Goal: Complete application form

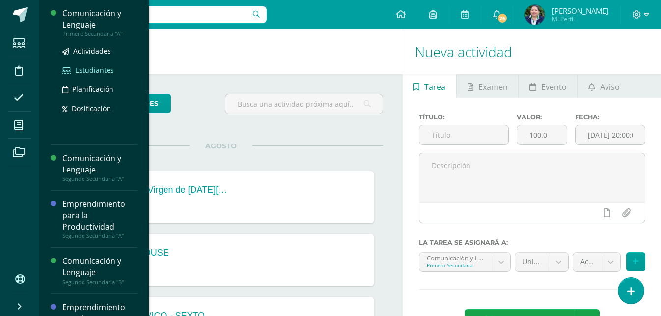
click at [103, 68] on span "Estudiantes" at bounding box center [94, 69] width 39 height 9
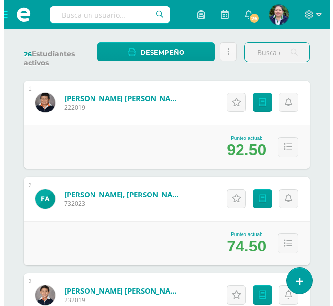
scroll to position [156, 0]
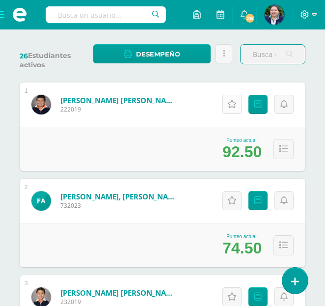
click at [233, 106] on icon at bounding box center [231, 104] width 9 height 8
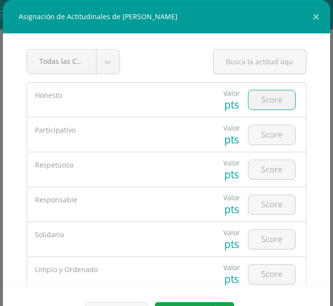
click at [262, 104] on input "number" at bounding box center [271, 99] width 47 height 19
type input "4"
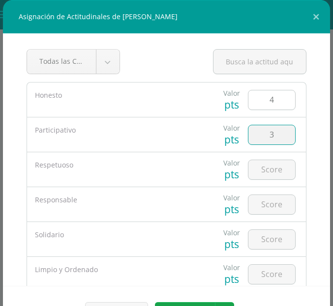
type input "3"
type input "5"
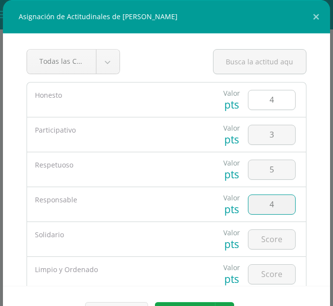
type input "4"
type input "6"
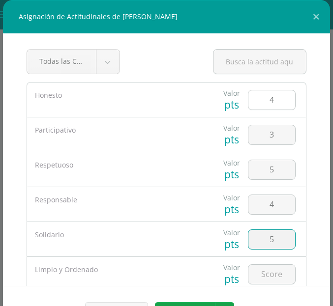
type input "5"
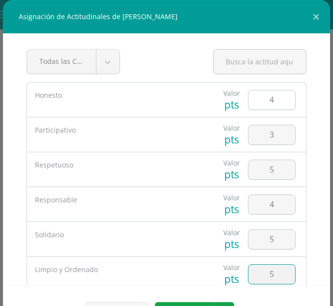
type input "5"
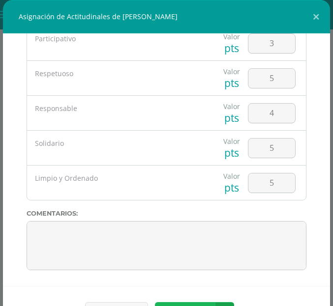
scroll to position [15, 0]
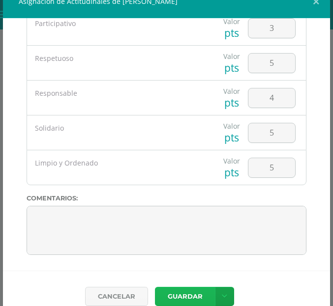
click at [174, 297] on button "Guardar" at bounding box center [185, 296] width 60 height 19
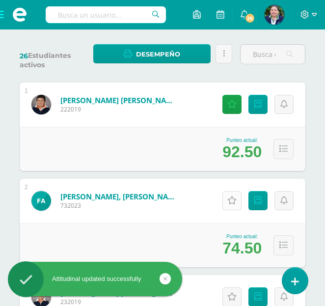
click at [234, 202] on icon at bounding box center [231, 200] width 9 height 8
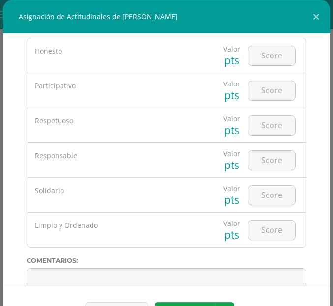
scroll to position [0, 0]
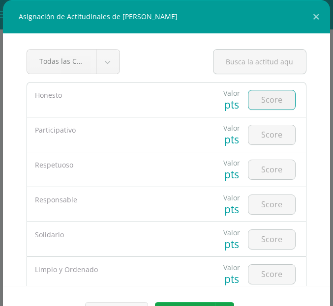
click at [267, 102] on input "number" at bounding box center [271, 99] width 47 height 19
type input "4"
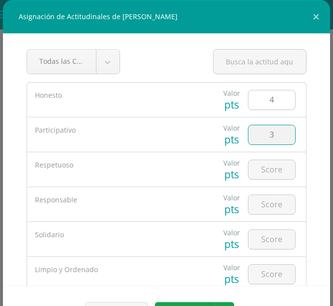
type input "3"
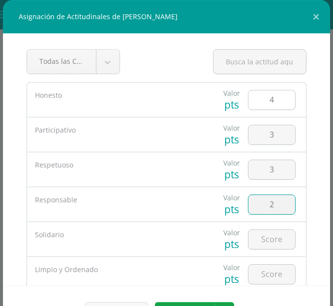
type input "2"
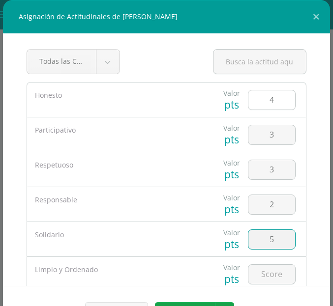
type input "5"
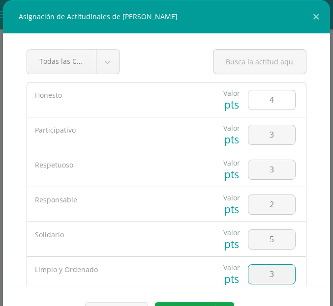
type input "3"
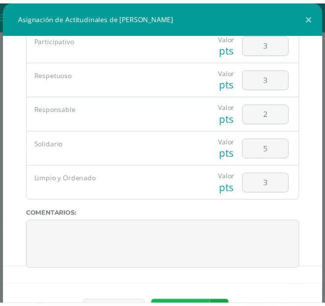
scroll to position [15, 0]
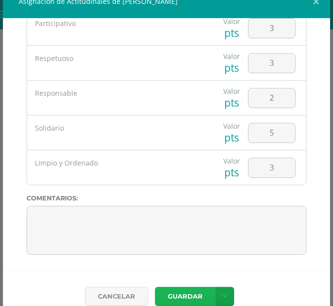
click at [190, 303] on button "Guardar" at bounding box center [185, 296] width 60 height 19
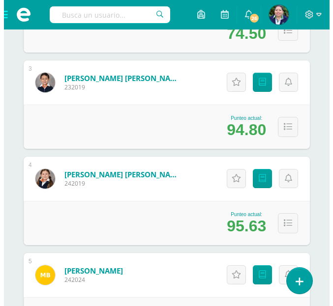
scroll to position [404, 0]
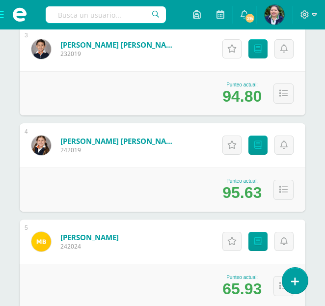
click at [238, 53] on link "Actitudinales" at bounding box center [232, 48] width 19 height 19
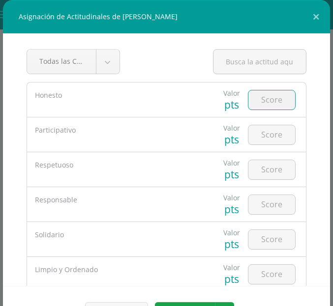
click at [251, 102] on input "number" at bounding box center [271, 99] width 47 height 19
type input "4"
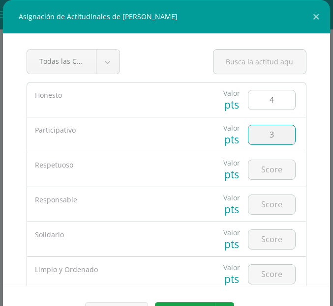
type input "3"
type input "4"
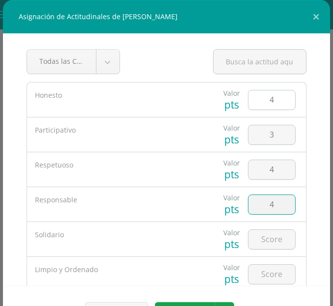
type input "4"
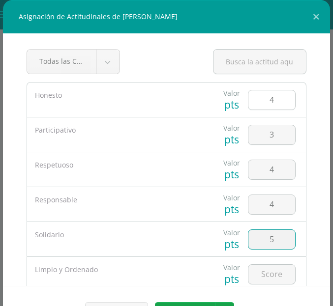
type input "5"
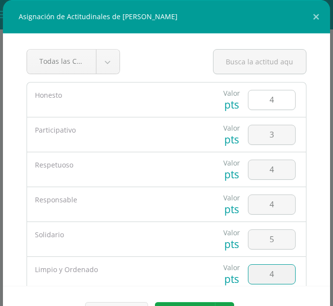
type input "4"
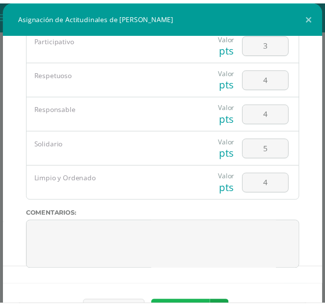
scroll to position [15, 0]
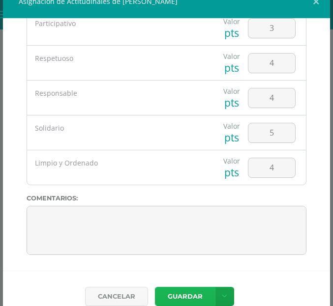
click at [183, 296] on button "Guardar" at bounding box center [185, 296] width 60 height 19
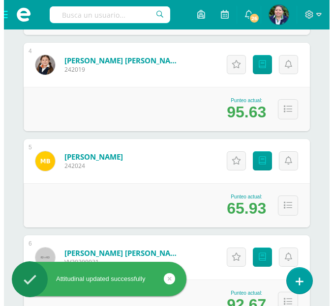
scroll to position [490, 0]
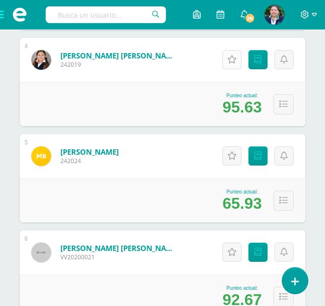
click at [233, 60] on icon at bounding box center [231, 60] width 9 height 8
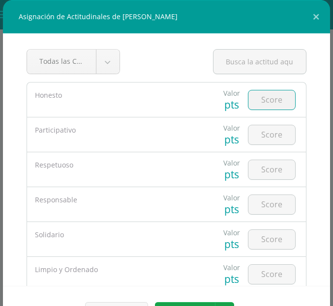
click at [255, 104] on input "number" at bounding box center [271, 99] width 47 height 19
click at [261, 106] on input "number" at bounding box center [271, 99] width 47 height 19
type input "4"
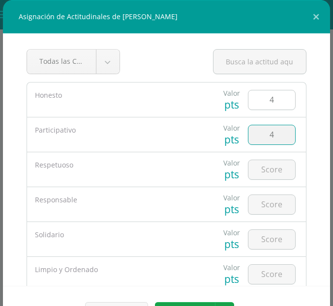
type input "4"
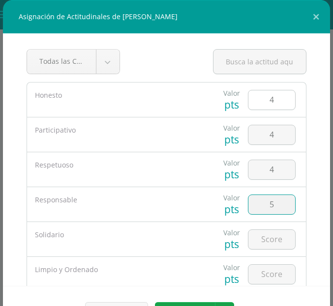
type input "5"
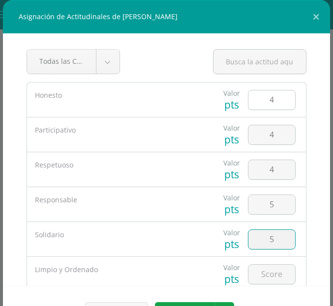
type input "5"
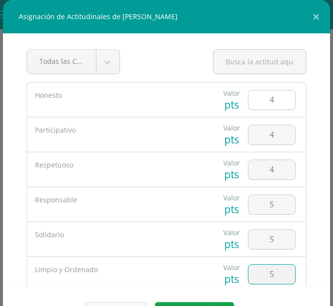
type input "5"
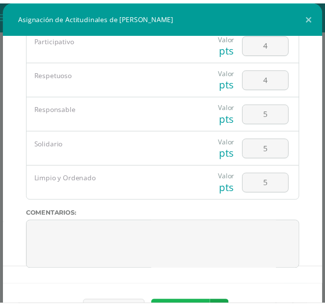
scroll to position [15, 0]
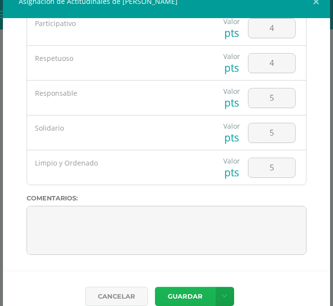
click at [170, 294] on button "Guardar" at bounding box center [185, 296] width 60 height 19
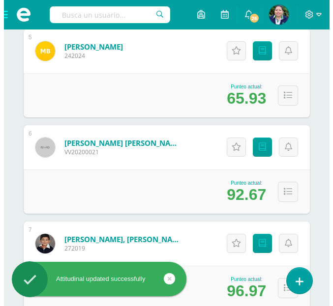
scroll to position [604, 0]
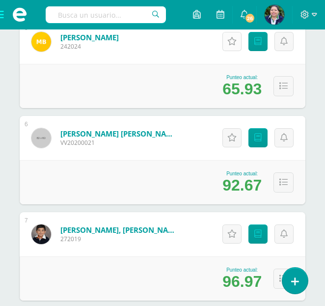
click at [229, 44] on icon at bounding box center [231, 41] width 9 height 8
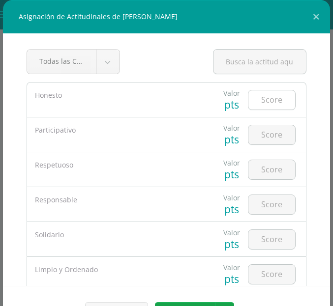
click at [263, 97] on input "number" at bounding box center [271, 99] width 47 height 19
type input "4"
type input "3"
type input "4"
type input "2"
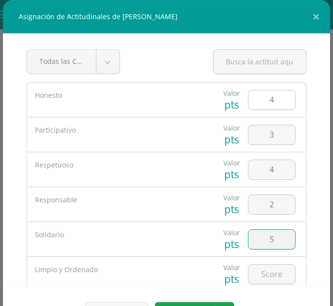
type input "5"
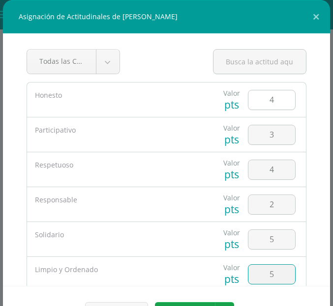
type input "5"
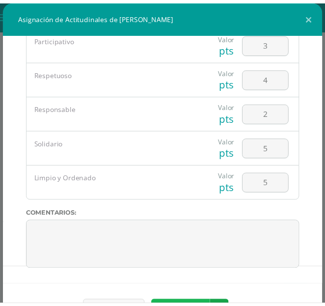
scroll to position [15, 0]
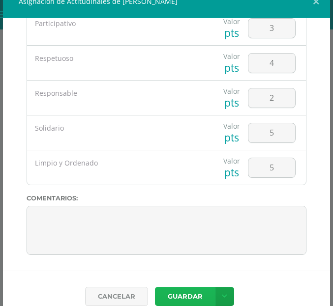
click at [173, 300] on button "Guardar" at bounding box center [185, 296] width 60 height 19
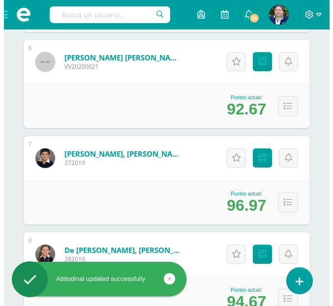
scroll to position [690, 0]
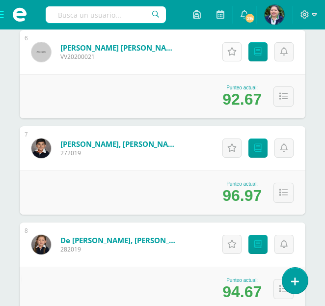
click at [231, 48] on icon at bounding box center [231, 52] width 9 height 8
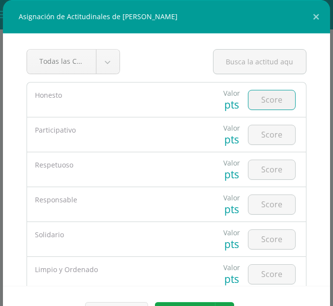
click at [259, 101] on input "number" at bounding box center [271, 99] width 47 height 19
type input "5"
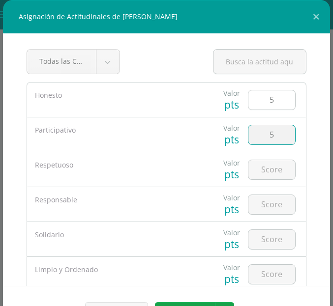
type input "5"
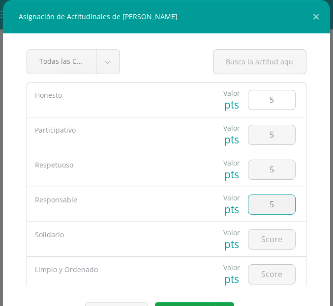
type input "5"
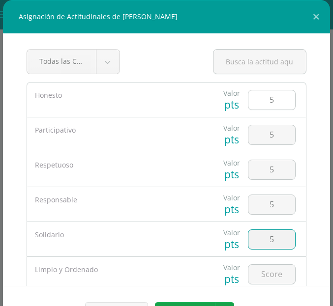
type input "5"
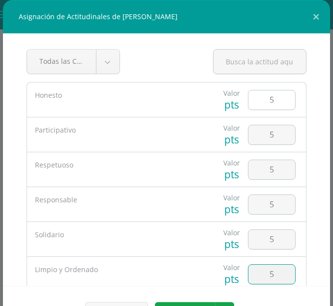
type input "5"
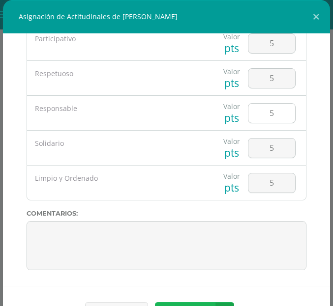
scroll to position [15, 0]
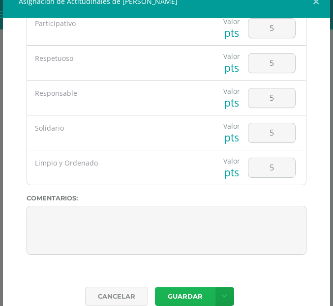
click at [182, 289] on button "Guardar" at bounding box center [185, 296] width 60 height 19
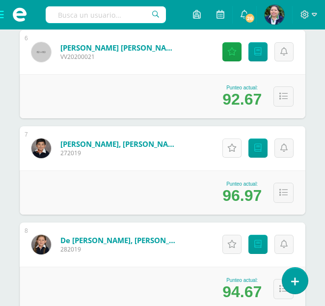
click at [234, 146] on icon at bounding box center [231, 148] width 9 height 8
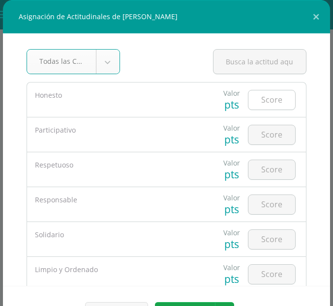
click at [259, 96] on input "number" at bounding box center [271, 99] width 47 height 19
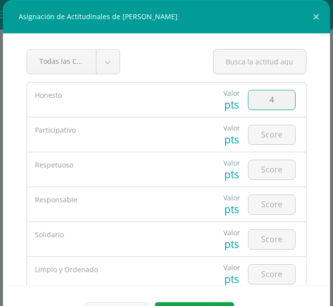
type input "4"
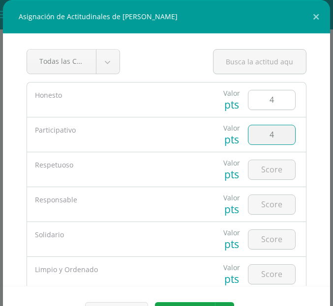
type input "4"
type input "5"
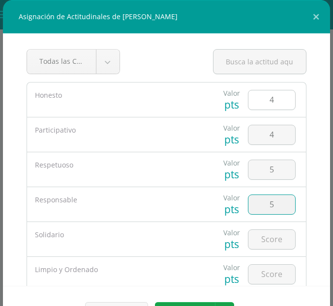
type input "5"
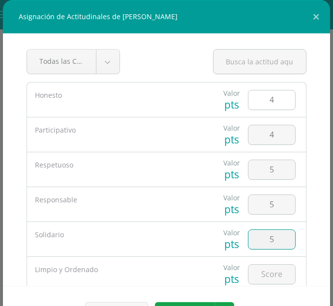
type input "5"
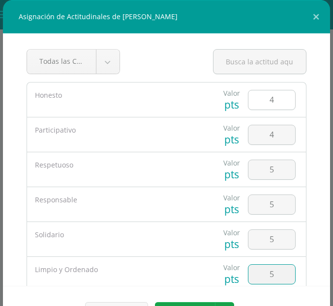
type input "5"
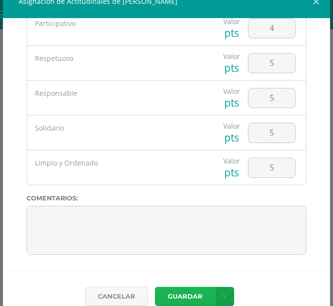
click at [175, 297] on button "Guardar" at bounding box center [185, 296] width 60 height 19
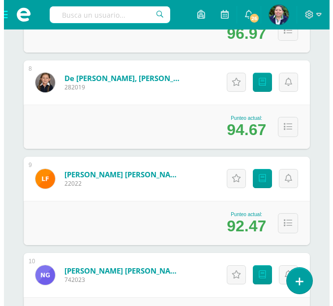
scroll to position [857, 0]
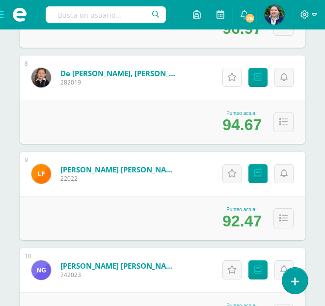
click at [230, 77] on icon at bounding box center [231, 77] width 9 height 8
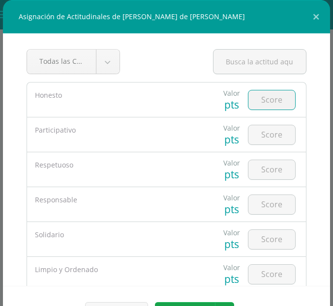
click at [256, 104] on input "number" at bounding box center [271, 99] width 47 height 19
type input "4"
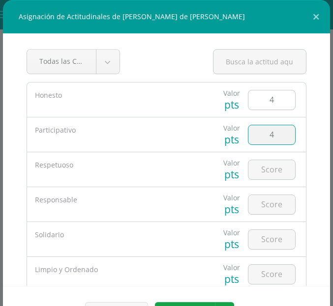
type input "4"
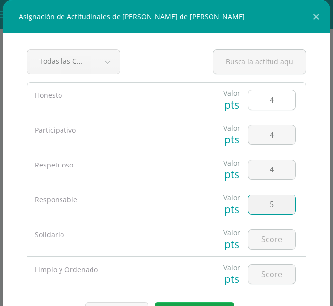
type input "5"
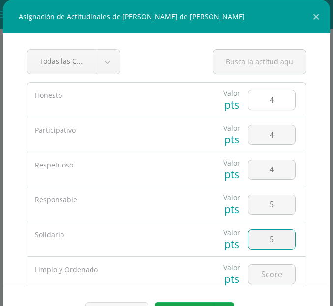
type input "5"
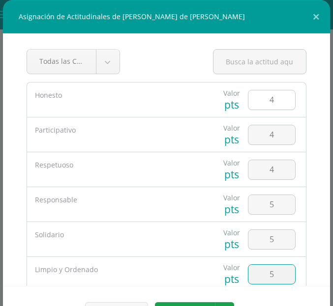
type input "5"
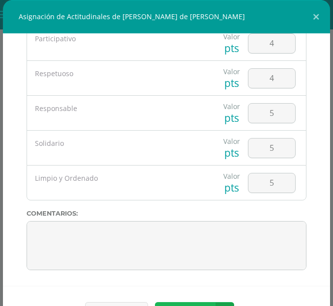
scroll to position [15, 0]
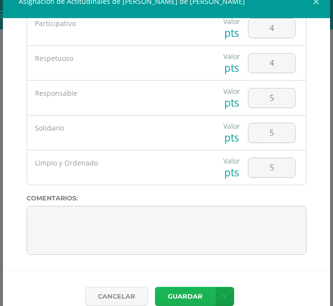
click at [183, 297] on button "Guardar" at bounding box center [185, 296] width 60 height 19
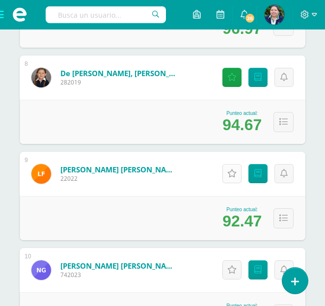
click at [233, 175] on icon at bounding box center [231, 173] width 9 height 8
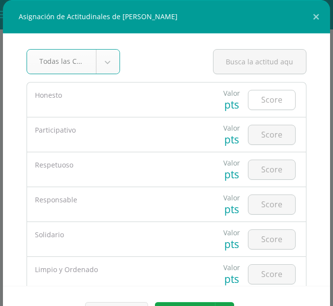
click at [266, 106] on input "number" at bounding box center [271, 99] width 47 height 19
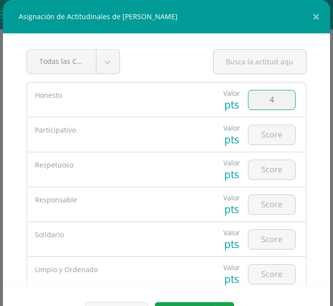
type input "4"
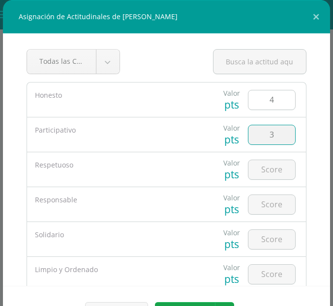
type input "3"
type input "5"
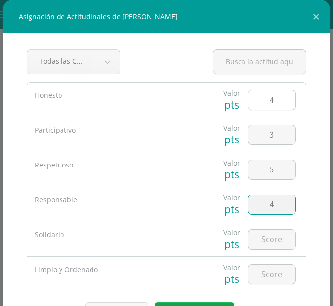
type input "4"
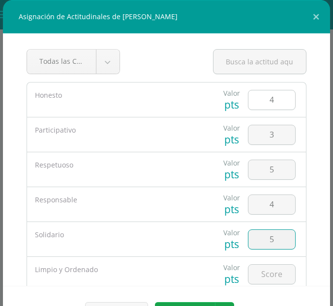
type input "5"
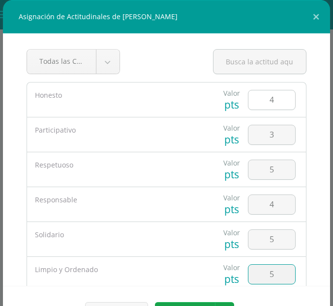
type input "5"
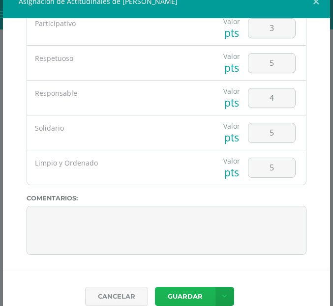
click at [179, 296] on button "Guardar" at bounding box center [185, 296] width 60 height 19
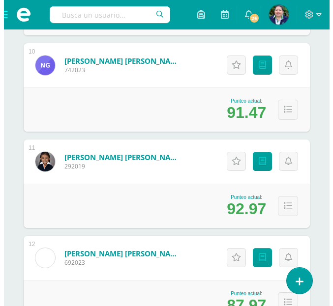
scroll to position [1071, 0]
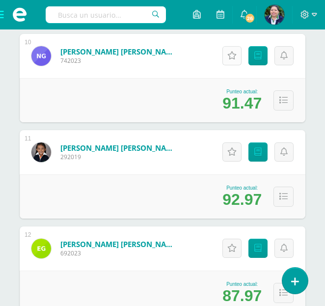
click at [229, 57] on icon at bounding box center [231, 56] width 9 height 8
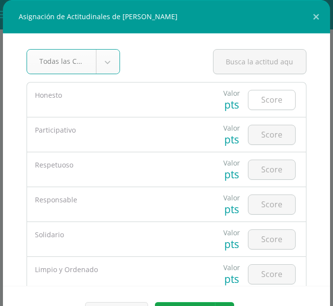
click at [257, 104] on input "number" at bounding box center [271, 99] width 47 height 19
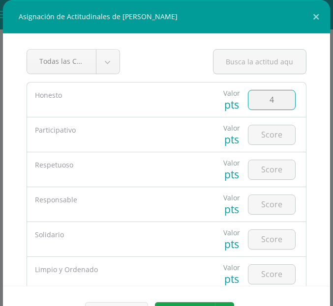
type input "4"
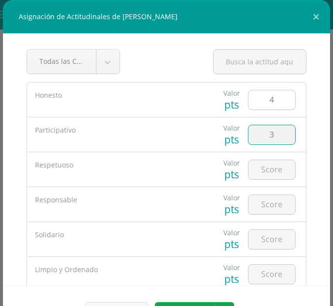
type input "3"
type input "5"
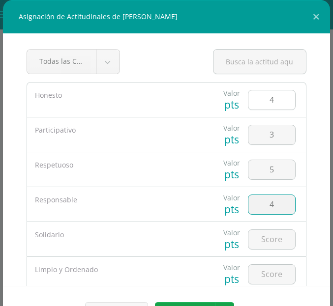
type input "4"
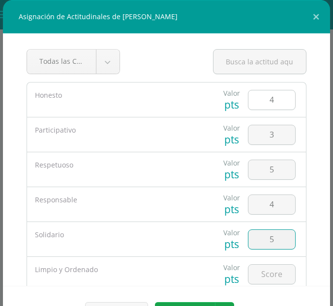
type input "5"
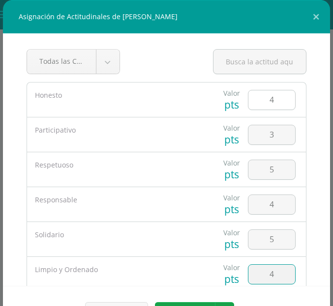
type input "4"
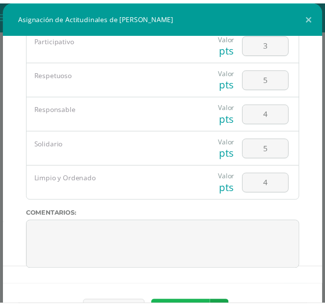
scroll to position [15, 0]
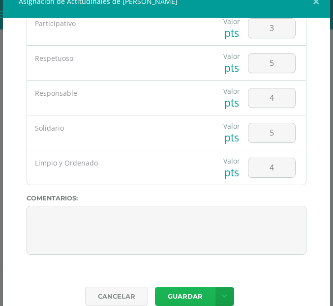
click at [189, 299] on button "Guardar" at bounding box center [185, 296] width 60 height 19
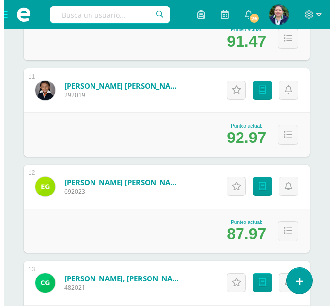
scroll to position [1157, 0]
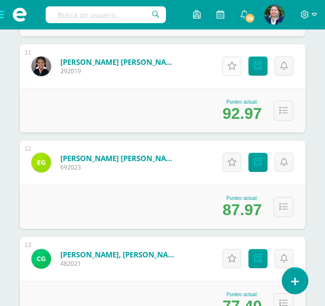
click at [231, 64] on icon at bounding box center [231, 66] width 9 height 8
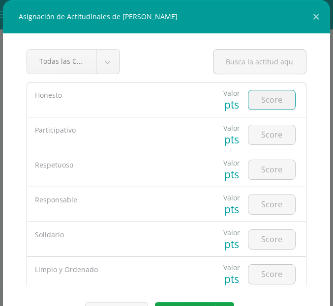
click at [267, 104] on input "number" at bounding box center [271, 99] width 47 height 19
type input "4"
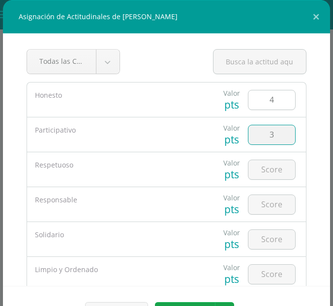
type input "3"
type input "5"
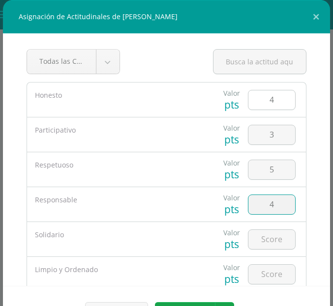
type input "4"
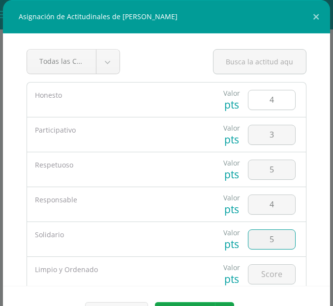
type input "5"
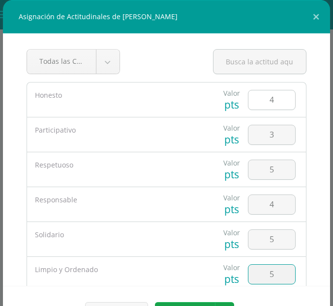
type input "5"
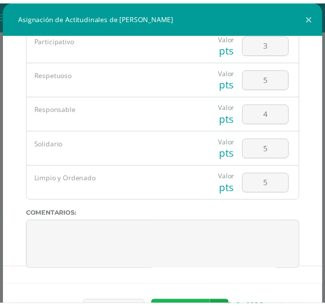
scroll to position [15, 0]
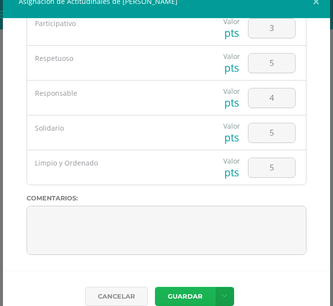
click at [188, 295] on button "Guardar" at bounding box center [185, 296] width 60 height 19
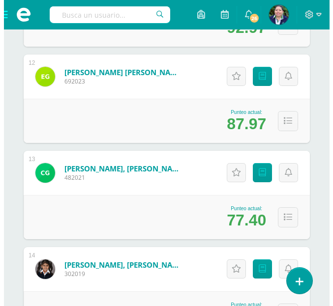
scroll to position [1253, 0]
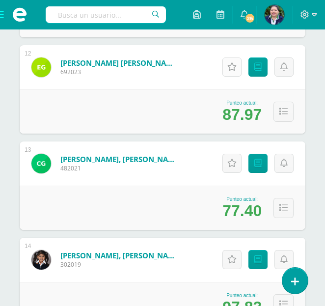
click at [231, 63] on icon at bounding box center [231, 67] width 9 height 8
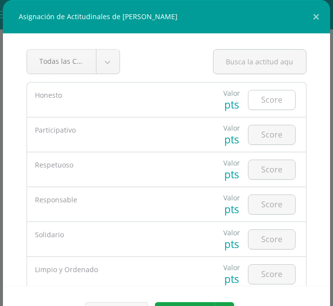
click at [258, 99] on input "number" at bounding box center [271, 99] width 47 height 19
type input "4"
type input "3"
type input "4"
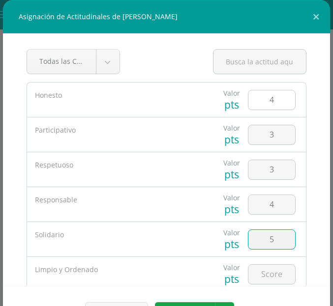
type input "5"
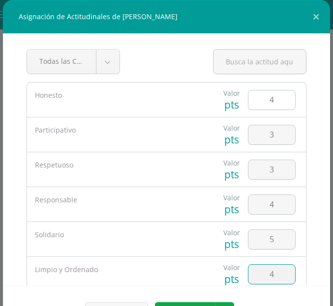
type input "4"
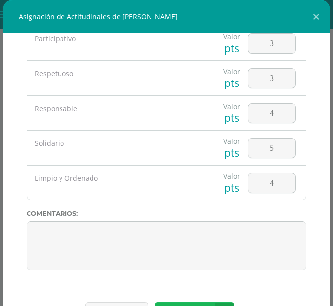
scroll to position [15, 0]
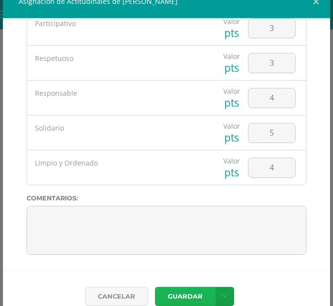
click at [174, 294] on button "Guardar" at bounding box center [185, 296] width 60 height 19
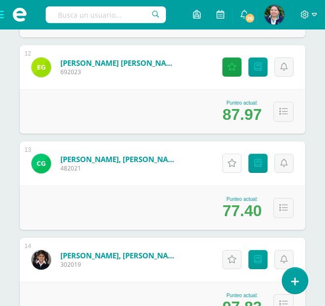
click at [229, 161] on icon at bounding box center [231, 163] width 9 height 8
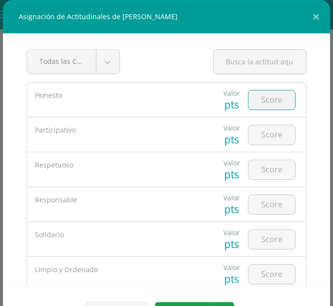
click at [254, 103] on input "number" at bounding box center [271, 99] width 47 height 19
type input "4"
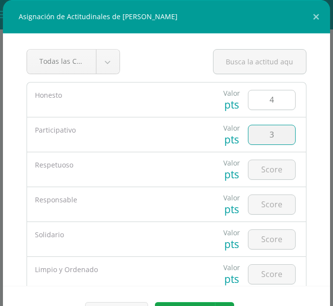
type input "3"
type input "4"
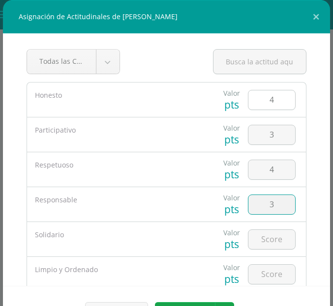
type input "3"
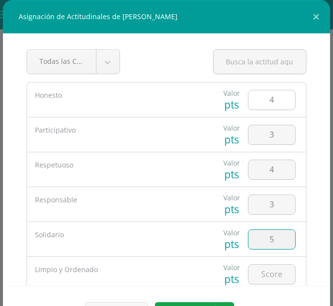
type input "5"
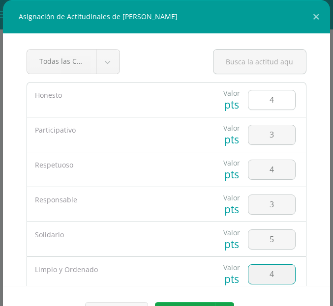
type input "4"
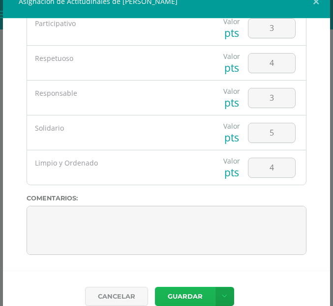
click at [183, 294] on button "Guardar" at bounding box center [185, 296] width 60 height 19
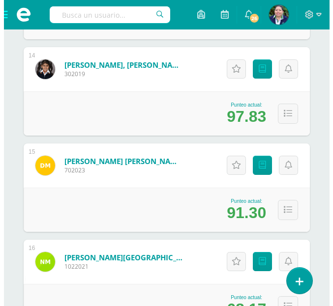
scroll to position [1457, 0]
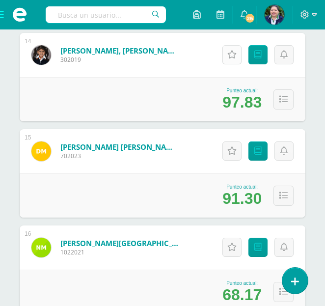
click at [233, 58] on icon at bounding box center [231, 55] width 9 height 8
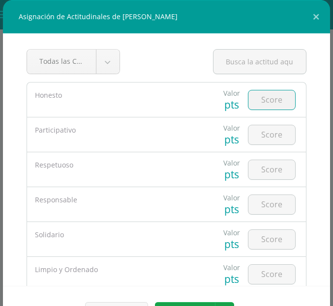
click at [261, 104] on input "number" at bounding box center [271, 99] width 47 height 19
type input "4"
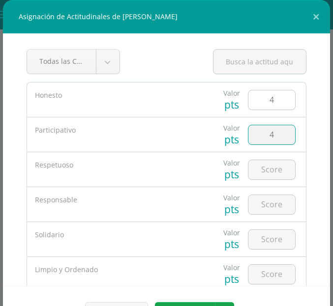
type input "4"
type input "5"
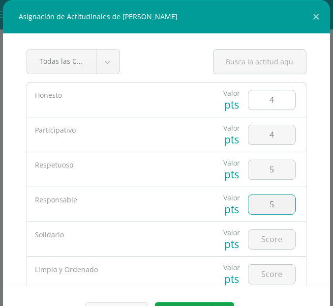
type input "5"
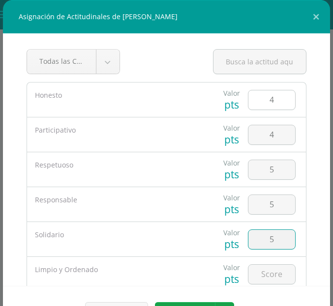
type input "5"
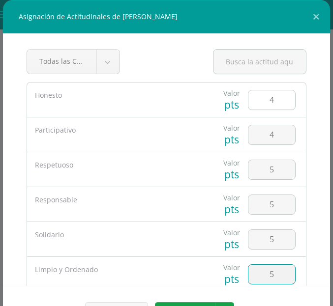
type input "5"
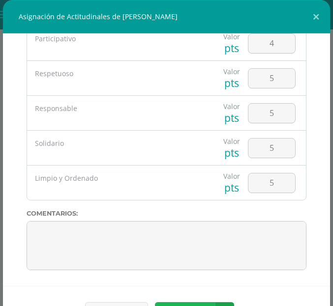
scroll to position [15, 0]
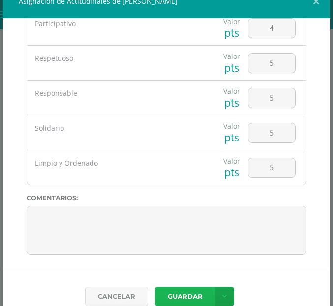
click at [178, 296] on button "Guardar" at bounding box center [185, 296] width 60 height 19
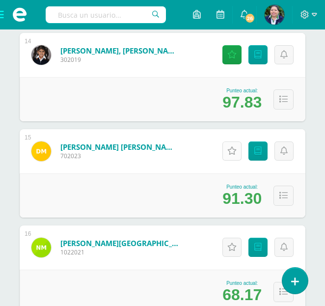
click at [232, 151] on icon at bounding box center [231, 151] width 9 height 8
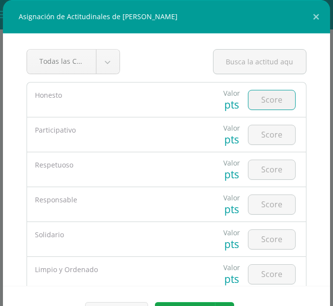
click at [260, 100] on input "number" at bounding box center [271, 99] width 47 height 19
type input "4"
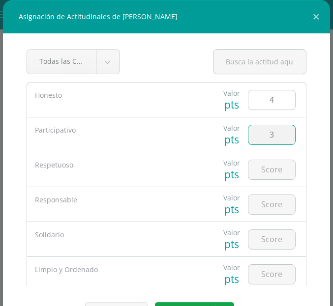
type input "3"
type input "4"
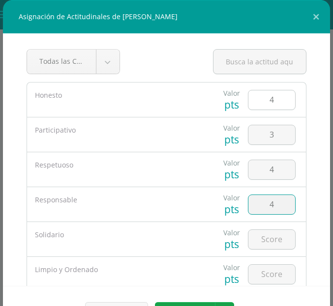
type input "4"
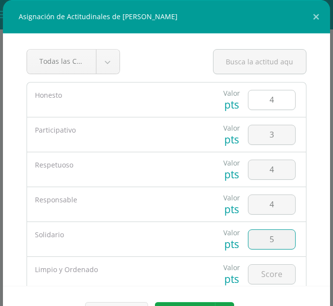
type input "5"
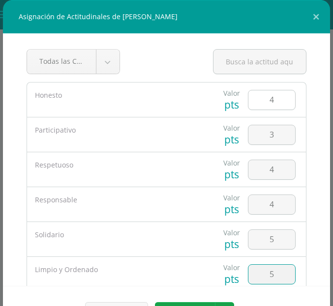
type input "5"
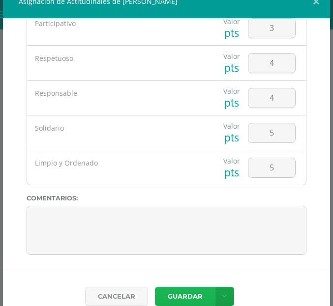
click at [181, 295] on button "Guardar" at bounding box center [185, 296] width 60 height 19
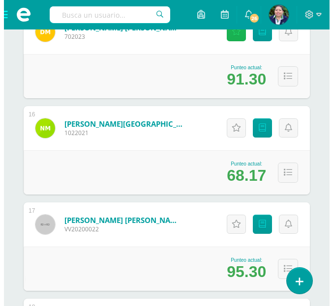
scroll to position [1582, 0]
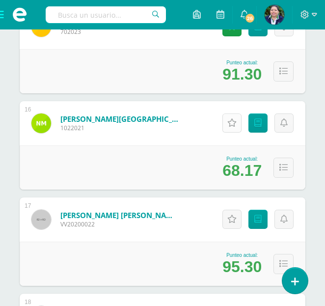
click at [230, 116] on link "Actitudinales" at bounding box center [232, 122] width 19 height 19
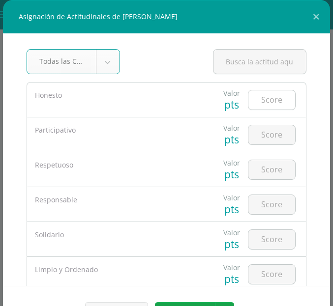
click at [256, 95] on input "number" at bounding box center [271, 99] width 47 height 19
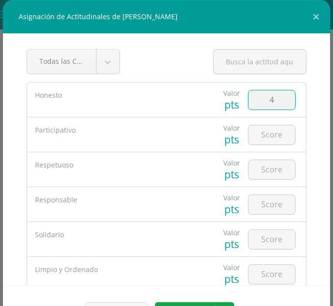
type input "4"
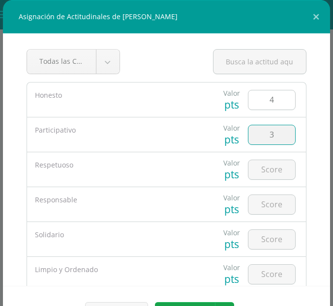
type input "3"
type input "5"
type input "3"
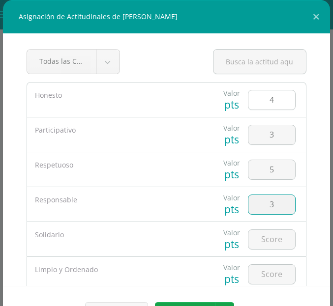
type input "3"
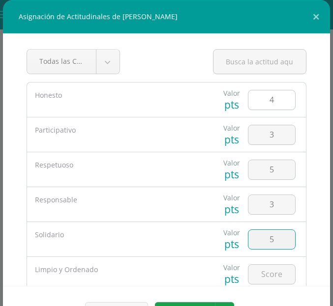
type input "5"
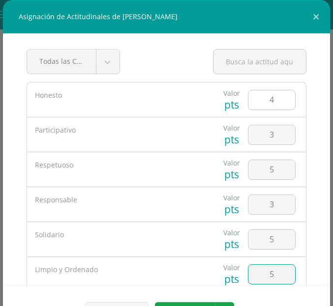
type input "5"
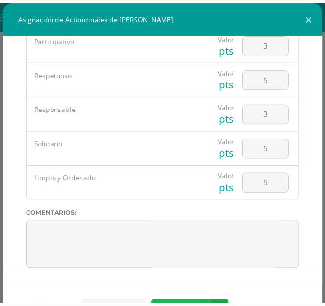
scroll to position [15, 0]
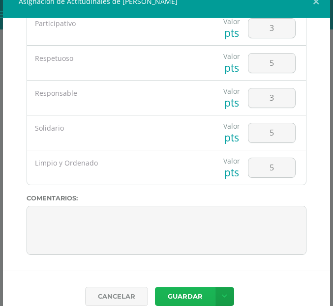
click at [186, 299] on button "Guardar" at bounding box center [185, 296] width 60 height 19
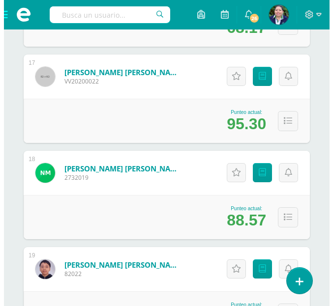
scroll to position [1734, 0]
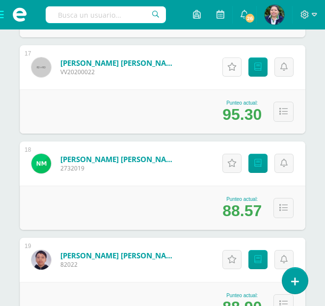
click at [229, 66] on icon at bounding box center [231, 67] width 9 height 8
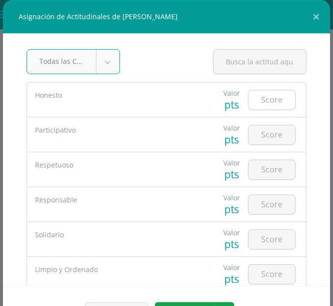
click at [264, 101] on input "number" at bounding box center [271, 99] width 47 height 19
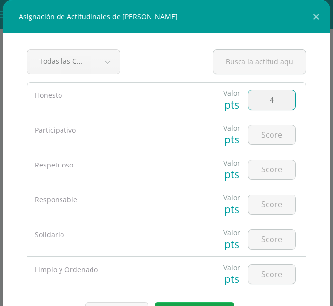
type input "4"
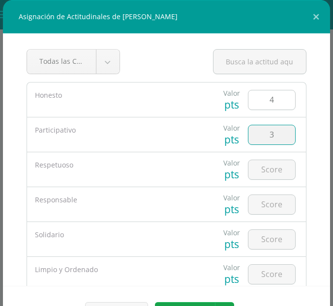
type input "3"
type input "5"
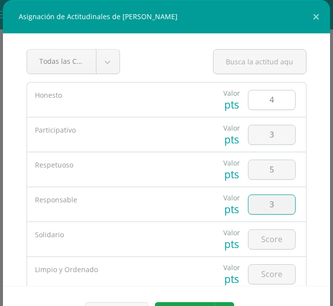
type input "3"
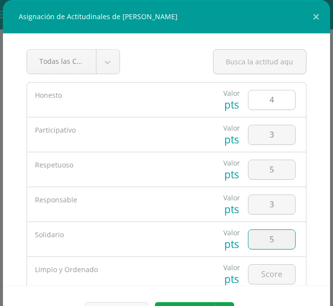
type input "5"
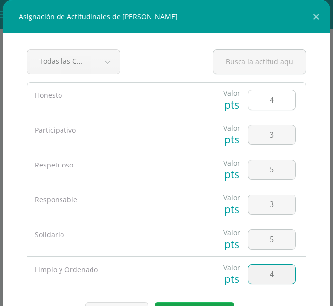
type input "4"
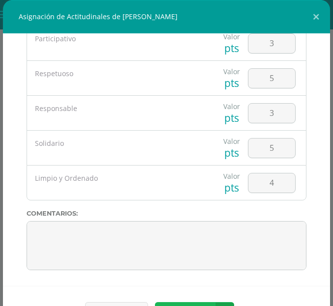
scroll to position [15, 0]
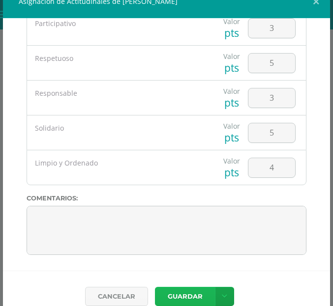
click at [191, 287] on button "Guardar" at bounding box center [185, 296] width 60 height 19
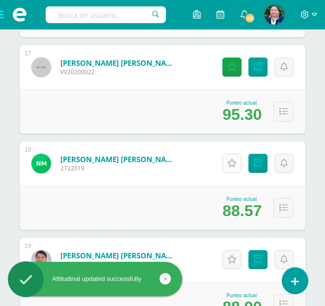
click at [230, 161] on icon at bounding box center [231, 163] width 9 height 8
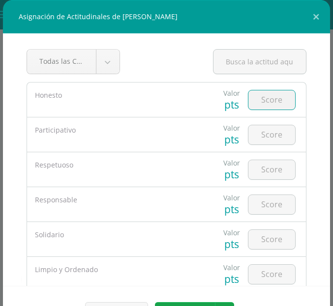
click at [261, 105] on input "number" at bounding box center [271, 99] width 47 height 19
type input "4"
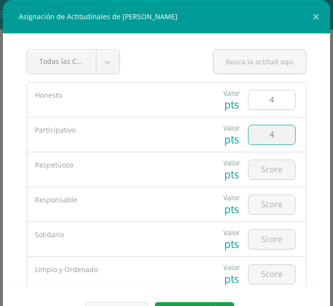
type input "4"
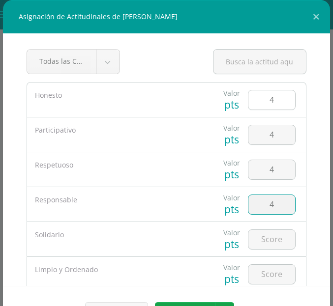
type input "4"
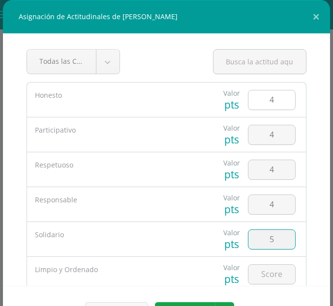
type input "5"
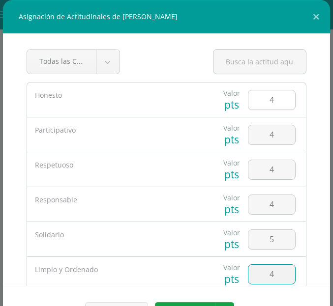
type input "4"
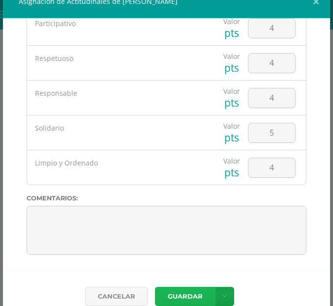
click at [192, 298] on button "Guardar" at bounding box center [185, 296] width 60 height 19
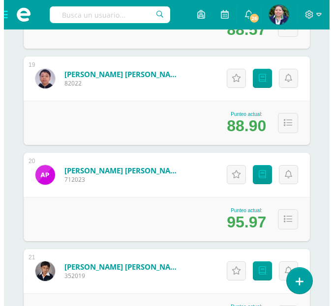
scroll to position [1925, 0]
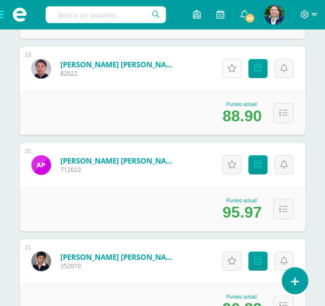
click at [232, 69] on icon at bounding box center [231, 68] width 9 height 8
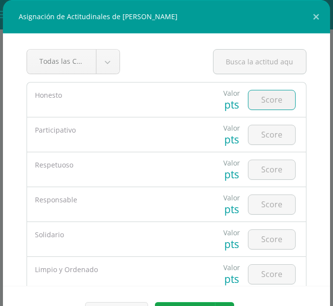
click at [254, 98] on input "number" at bounding box center [271, 99] width 47 height 19
type input "4"
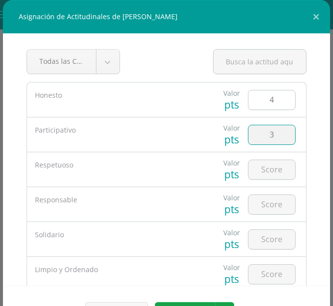
type input "3"
type input "4"
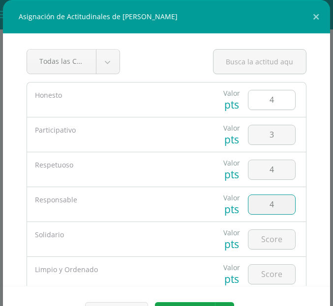
type input "4"
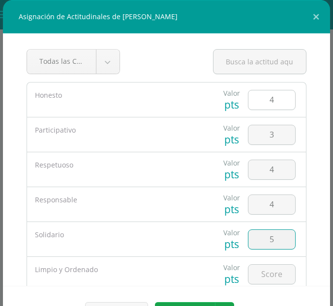
type input "5"
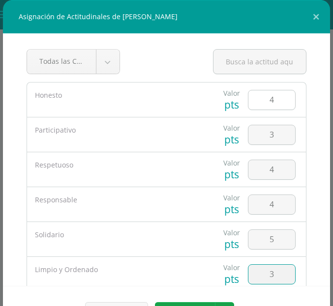
type input "3"
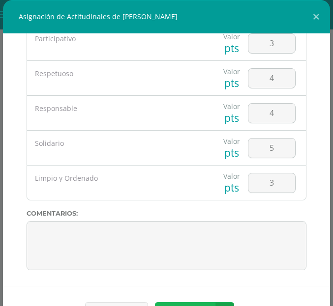
scroll to position [15, 0]
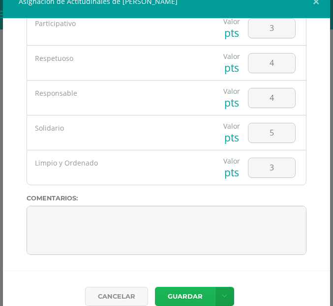
click at [189, 298] on button "Guardar" at bounding box center [185, 296] width 60 height 19
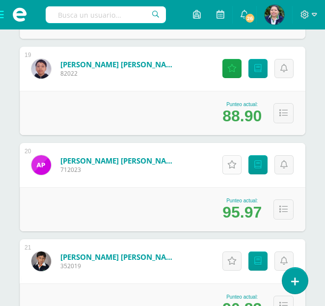
click at [236, 166] on icon at bounding box center [231, 165] width 9 height 8
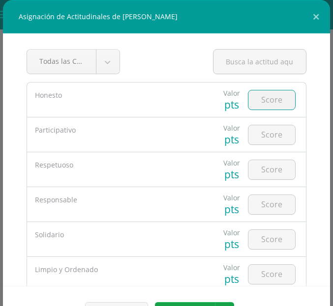
click at [261, 109] on input "number" at bounding box center [271, 99] width 47 height 19
type input "4"
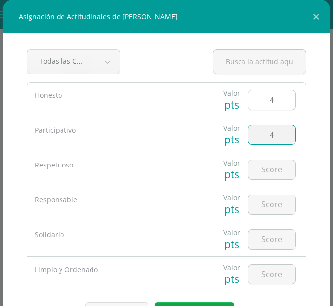
type input "4"
type input "5"
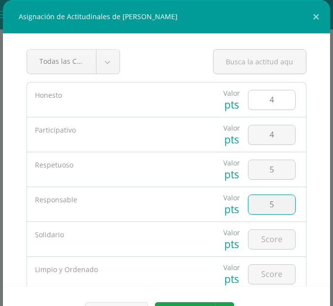
type input "5"
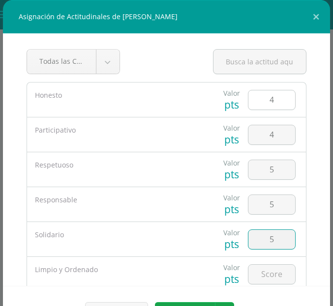
type input "5"
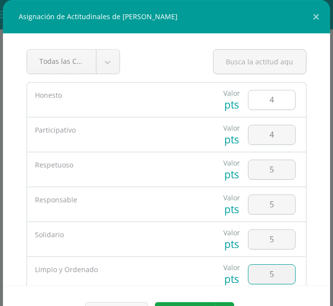
type input "5"
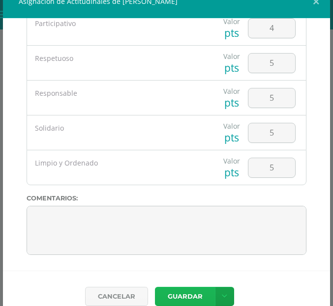
click at [186, 297] on button "Guardar" at bounding box center [185, 296] width 60 height 19
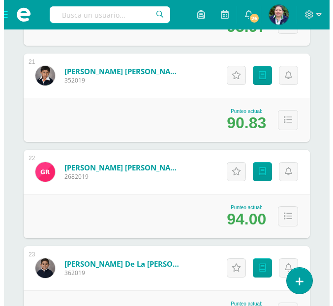
scroll to position [2120, 0]
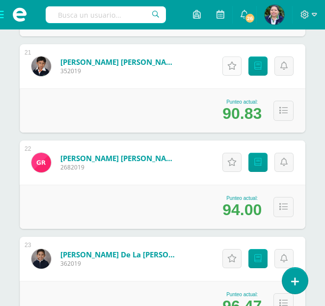
click at [227, 67] on icon at bounding box center [231, 66] width 9 height 8
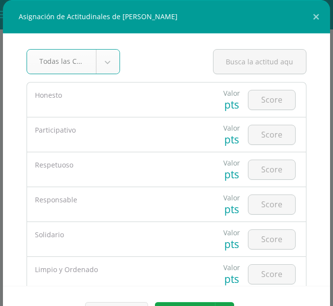
click at [269, 87] on div at bounding box center [272, 100] width 56 height 34
click at [265, 102] on input "number" at bounding box center [271, 99] width 47 height 19
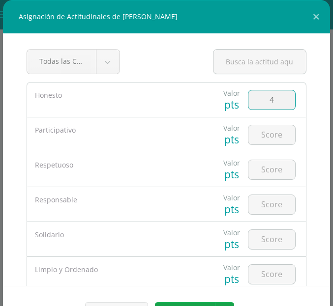
type input "4"
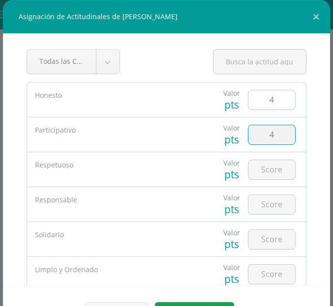
type input "4"
type input "5"
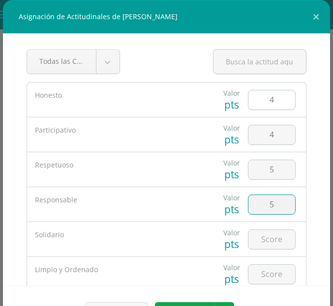
type input "5"
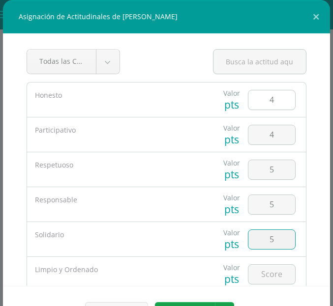
type input "5"
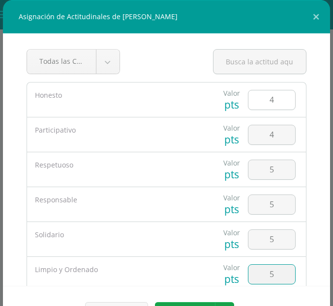
type input "5"
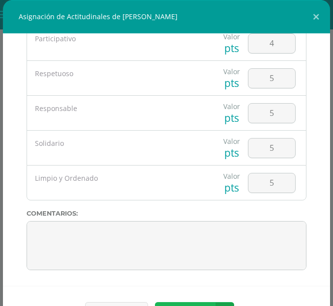
scroll to position [15, 0]
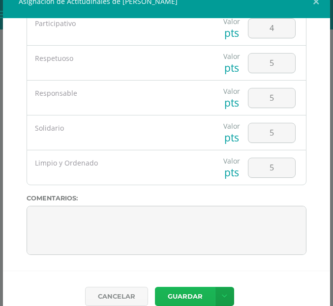
click at [172, 292] on button "Guardar" at bounding box center [185, 296] width 60 height 19
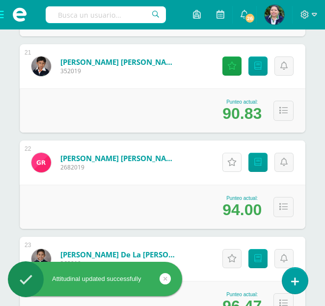
click at [233, 158] on icon at bounding box center [231, 162] width 9 height 8
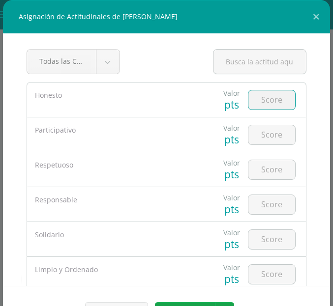
click at [255, 98] on input "number" at bounding box center [271, 99] width 47 height 19
type input "4"
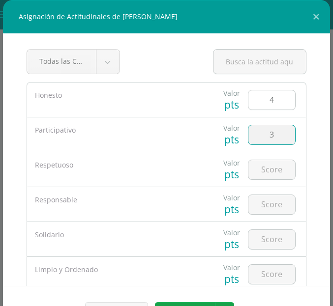
type input "3"
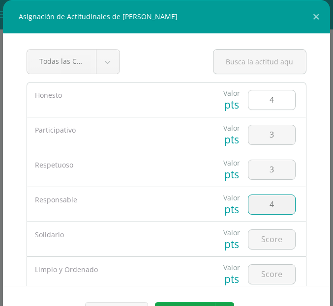
type input "4"
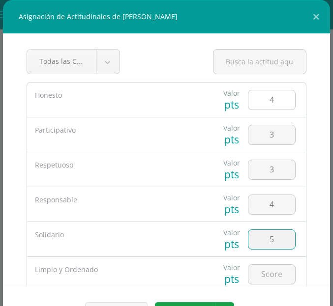
type input "5"
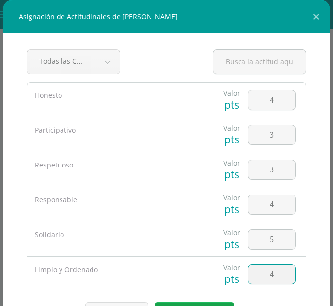
type input "4"
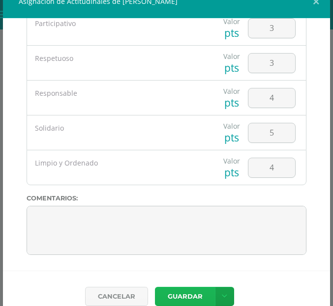
click at [176, 295] on button "Guardar" at bounding box center [185, 296] width 60 height 19
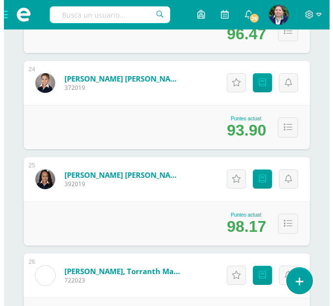
scroll to position [2402, 0]
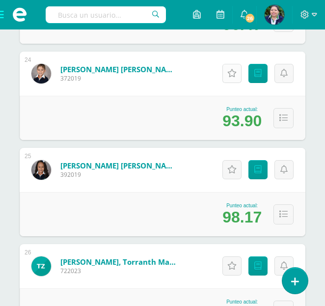
click at [235, 76] on icon at bounding box center [231, 73] width 9 height 8
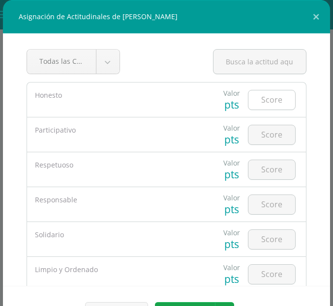
click at [260, 99] on input "number" at bounding box center [271, 99] width 47 height 19
type input "4"
type input "3"
type input "4"
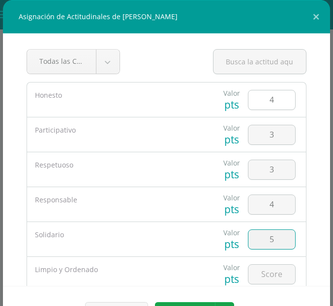
type input "5"
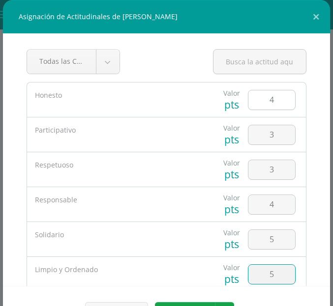
type input "5"
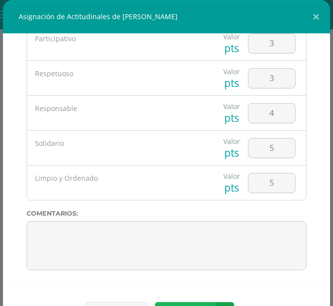
scroll to position [15, 0]
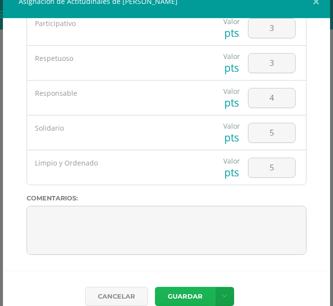
click at [184, 299] on button "Guardar" at bounding box center [185, 296] width 60 height 19
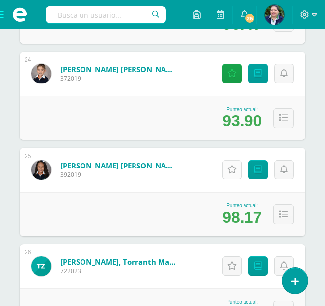
click at [233, 171] on icon at bounding box center [231, 170] width 9 height 8
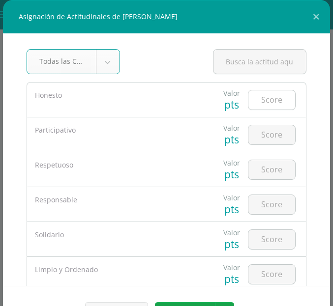
click at [256, 97] on input "number" at bounding box center [271, 99] width 47 height 19
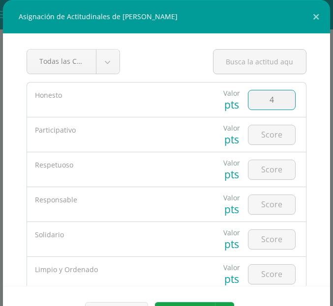
type input "4"
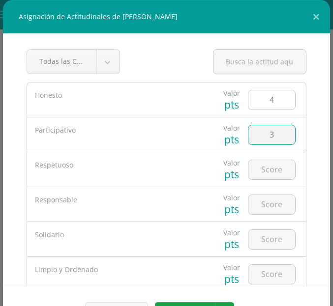
type input "3"
type input "4"
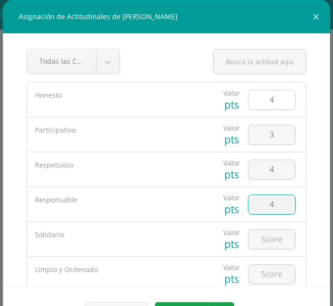
type input "4"
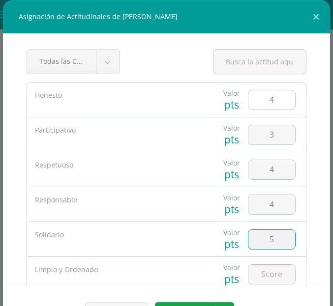
type input "5"
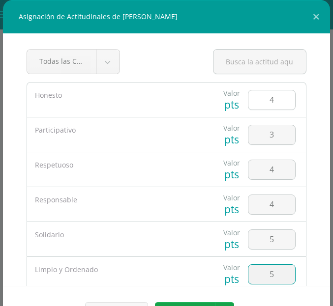
type input "5"
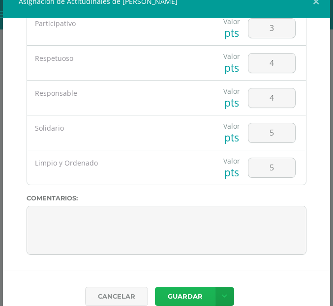
click at [169, 291] on button "Guardar" at bounding box center [185, 296] width 60 height 19
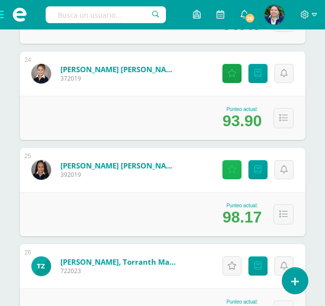
scroll to position [2493, 0]
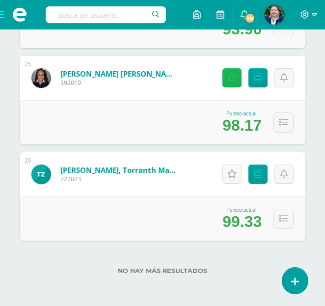
click at [228, 76] on icon at bounding box center [231, 78] width 9 height 8
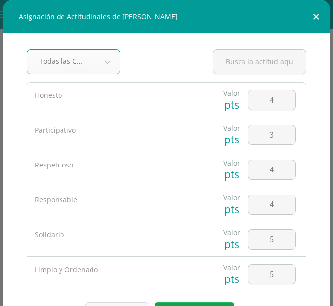
click at [305, 22] on button at bounding box center [316, 16] width 28 height 33
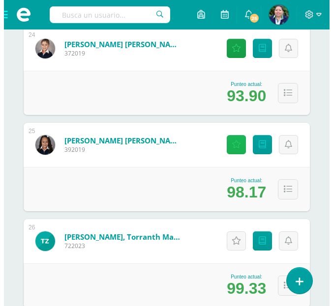
scroll to position [2417, 0]
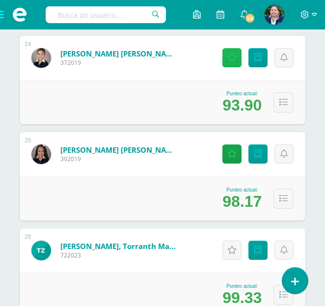
click at [230, 57] on icon at bounding box center [231, 58] width 9 height 8
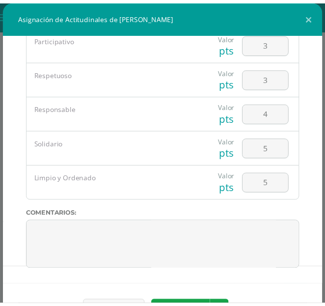
scroll to position [31, 0]
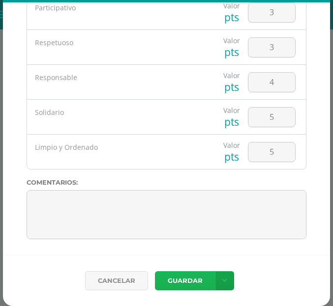
click at [173, 279] on button "Guardar" at bounding box center [185, 280] width 60 height 19
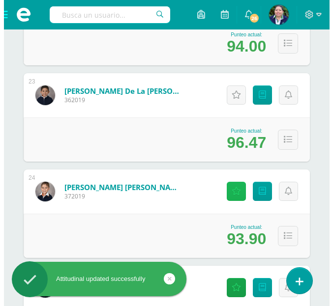
scroll to position [2269, 0]
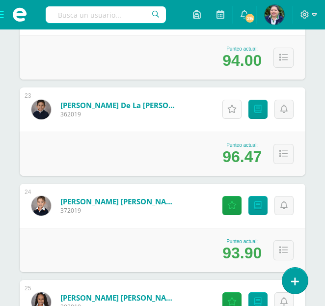
click at [230, 105] on icon at bounding box center [231, 109] width 9 height 8
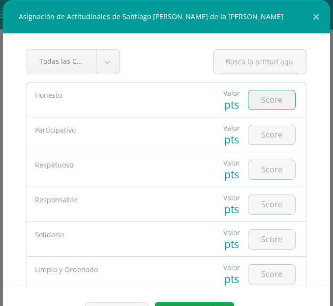
click at [257, 100] on input "number" at bounding box center [271, 99] width 47 height 19
type input "4"
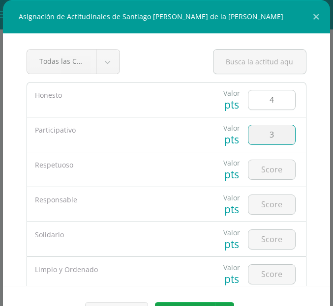
type input "3"
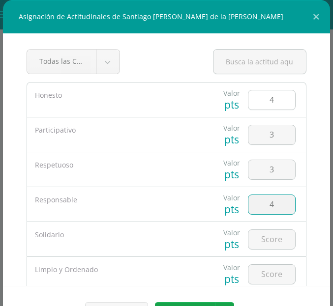
type input "4"
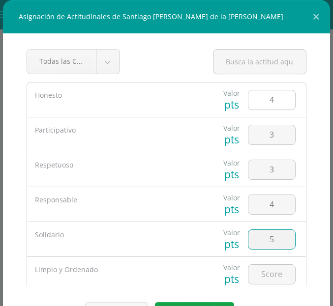
type input "5"
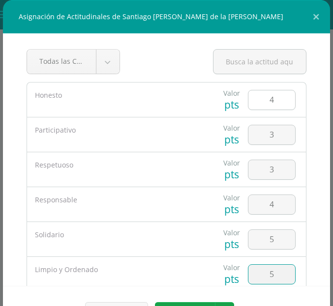
type input "5"
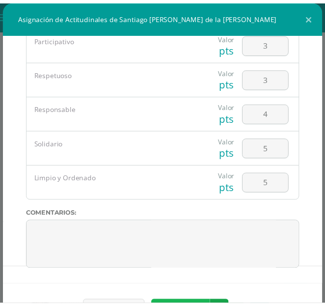
scroll to position [15, 0]
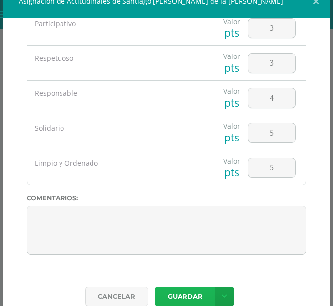
click at [191, 300] on button "Guardar" at bounding box center [185, 296] width 60 height 19
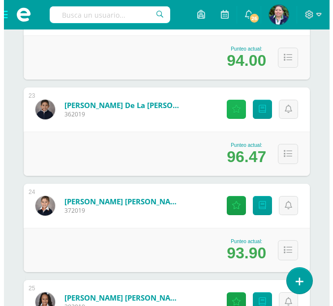
scroll to position [2493, 0]
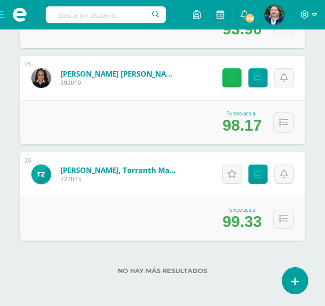
click at [230, 79] on icon at bounding box center [231, 78] width 9 height 8
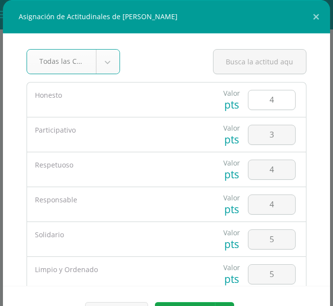
click at [264, 107] on input "4" at bounding box center [271, 99] width 47 height 19
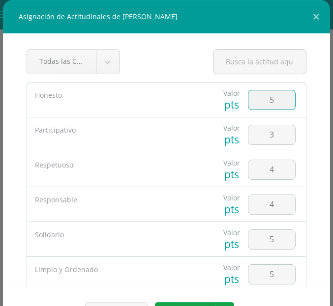
type input "5"
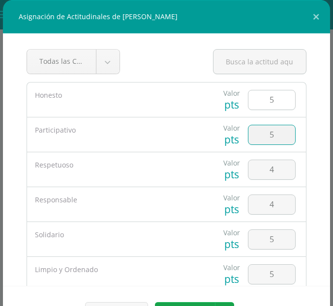
type input "5"
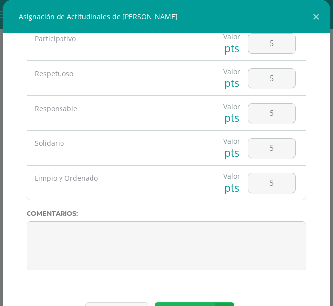
scroll to position [15, 0]
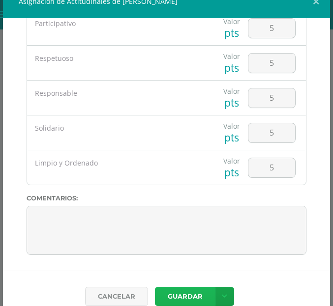
click at [184, 298] on button "Guardar" at bounding box center [185, 296] width 60 height 19
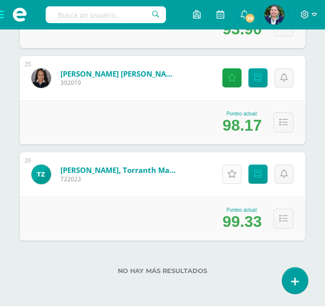
click at [228, 175] on icon at bounding box center [231, 174] width 9 height 8
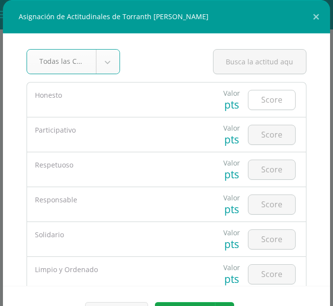
click at [257, 101] on input "number" at bounding box center [271, 99] width 47 height 19
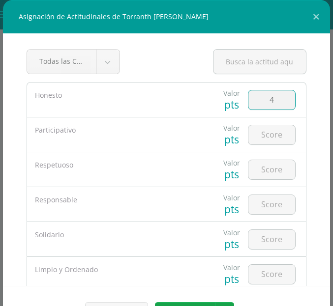
type input "4"
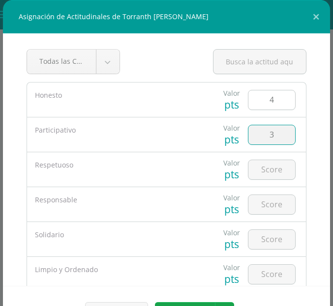
type input "3"
type input "5"
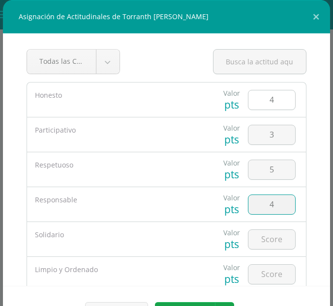
type input "4"
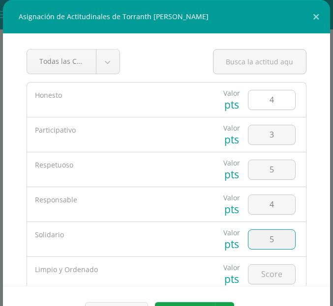
type input "5"
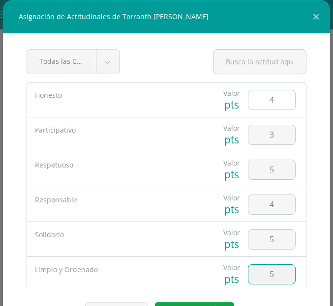
type input "5"
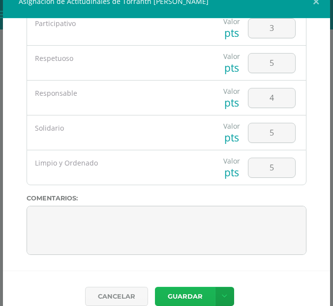
click at [186, 289] on button "Guardar" at bounding box center [185, 296] width 60 height 19
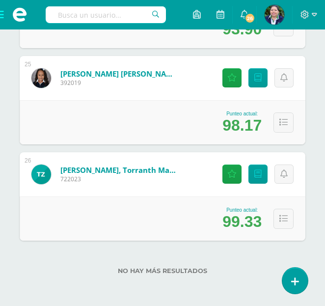
click at [1, 18] on span at bounding box center [19, 14] width 39 height 29
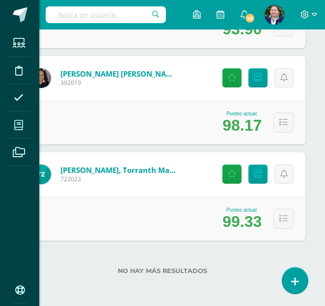
click at [25, 130] on span at bounding box center [19, 125] width 22 height 22
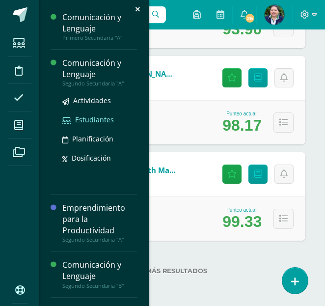
click at [80, 117] on span "Estudiantes" at bounding box center [94, 119] width 39 height 9
